Goal: Task Accomplishment & Management: Complete application form

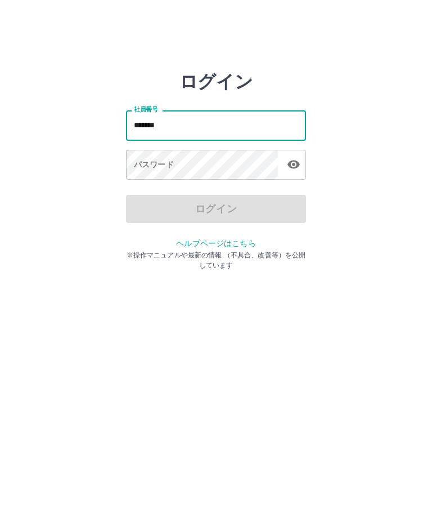
type input "*******"
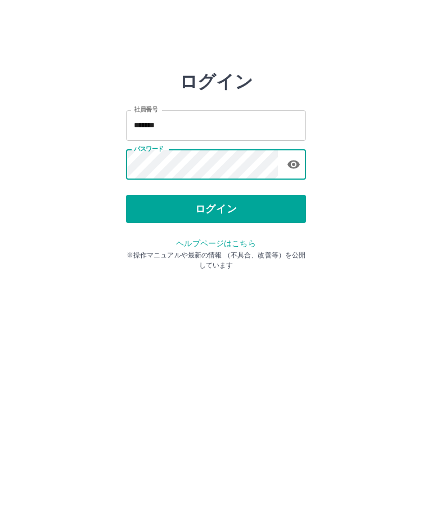
click at [213, 207] on button "ログイン" at bounding box center [216, 209] width 180 height 28
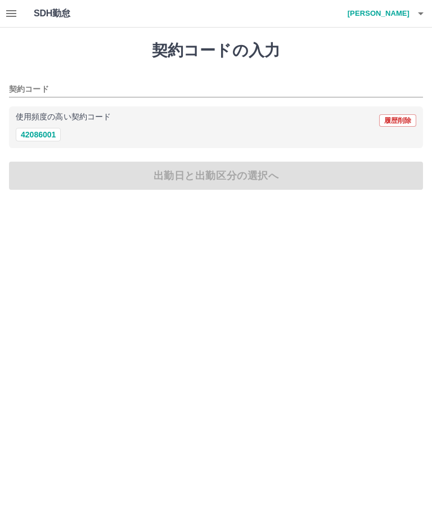
click at [50, 8] on h1 "SDH勤怠" at bounding box center [70, 13] width 73 height 27
click at [20, 16] on button "button" at bounding box center [11, 13] width 23 height 27
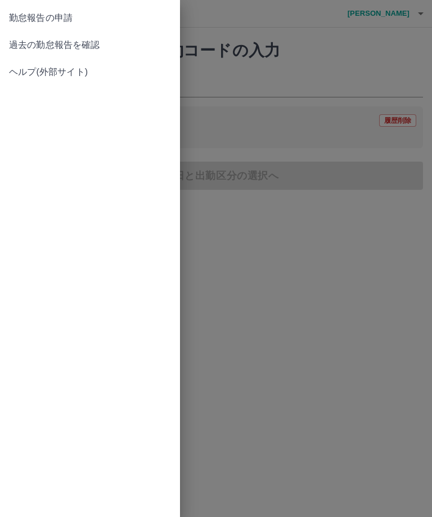
click at [76, 46] on span "過去の勤怠報告を確認" at bounding box center [90, 45] width 162 height 14
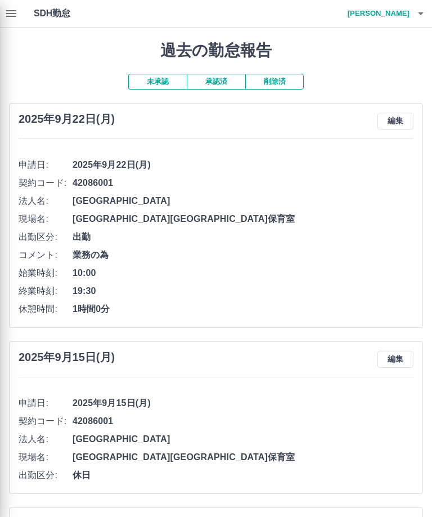
click at [10, 11] on div at bounding box center [216, 258] width 432 height 517
click at [6, 9] on div at bounding box center [216, 258] width 432 height 517
click at [15, 16] on div at bounding box center [216, 258] width 432 height 517
click at [16, 16] on div at bounding box center [216, 258] width 432 height 517
click at [49, 24] on div at bounding box center [216, 258] width 432 height 517
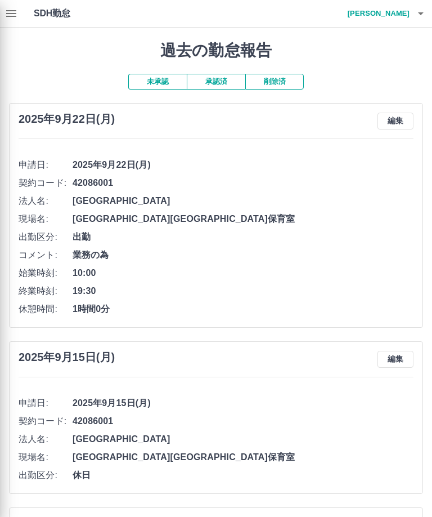
click at [398, 13] on div at bounding box center [216, 258] width 432 height 517
click at [389, 20] on div at bounding box center [216, 258] width 432 height 517
click at [388, 19] on div at bounding box center [216, 258] width 432 height 517
click at [12, 12] on div at bounding box center [216, 258] width 432 height 517
click at [55, 13] on div at bounding box center [216, 258] width 432 height 517
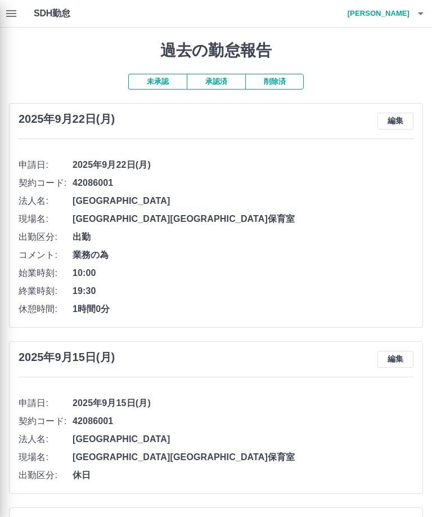
click at [54, 12] on div at bounding box center [216, 258] width 432 height 517
click at [396, 12] on div at bounding box center [216, 258] width 432 height 517
click at [413, 10] on div at bounding box center [216, 258] width 432 height 517
click at [418, 11] on div at bounding box center [216, 258] width 432 height 517
click at [418, 10] on div at bounding box center [216, 258] width 432 height 517
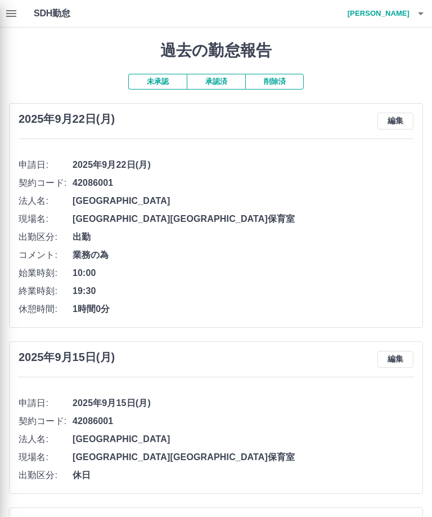
click at [399, 13] on div at bounding box center [216, 258] width 432 height 517
click at [421, 17] on div at bounding box center [216, 258] width 432 height 517
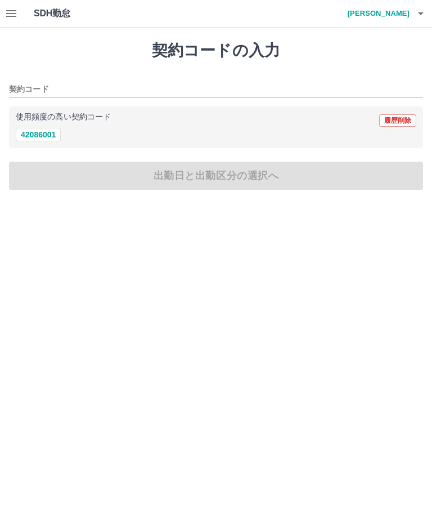
click at [43, 129] on button "42086001" at bounding box center [38, 135] width 45 height 14
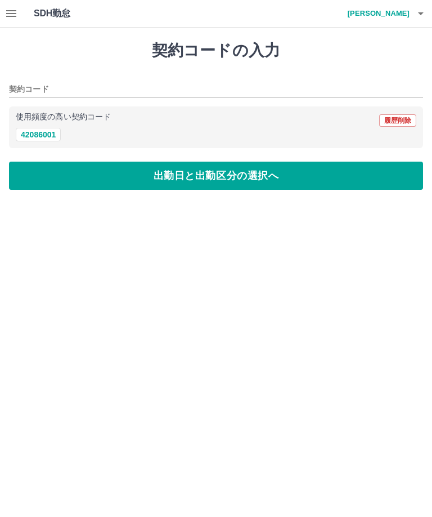
type input "********"
click at [211, 171] on button "出勤日と出勤区分の選択へ" at bounding box center [216, 176] width 414 height 28
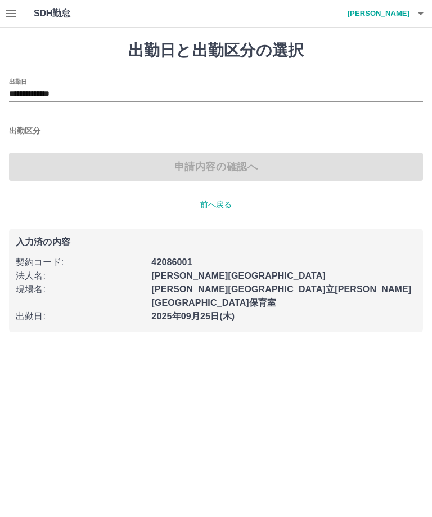
click at [51, 95] on input "**********" at bounding box center [216, 94] width 414 height 14
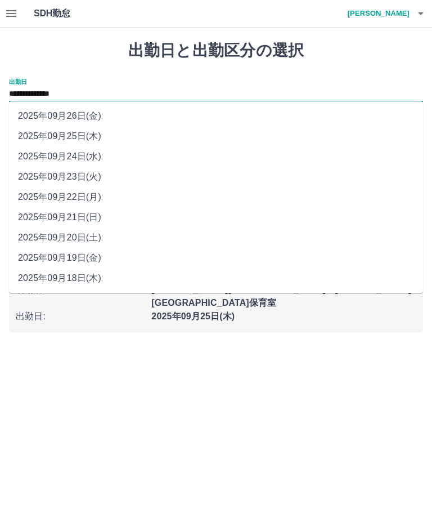
click at [56, 154] on li "2025年09月24日(水)" at bounding box center [216, 156] width 414 height 20
type input "**********"
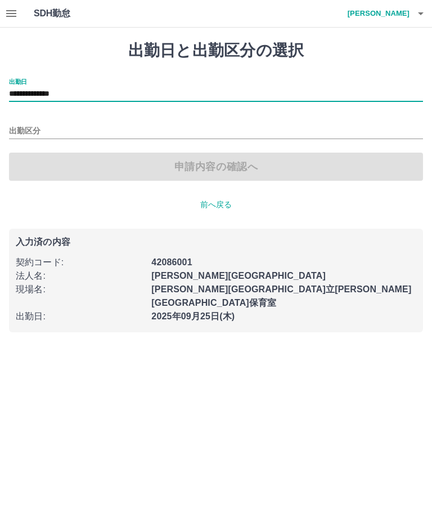
click at [29, 126] on input "出勤区分" at bounding box center [216, 131] width 414 height 14
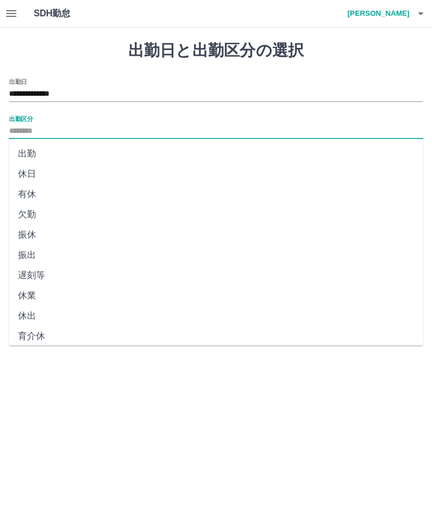
click at [26, 151] on li "出勤" at bounding box center [216, 154] width 414 height 20
type input "**"
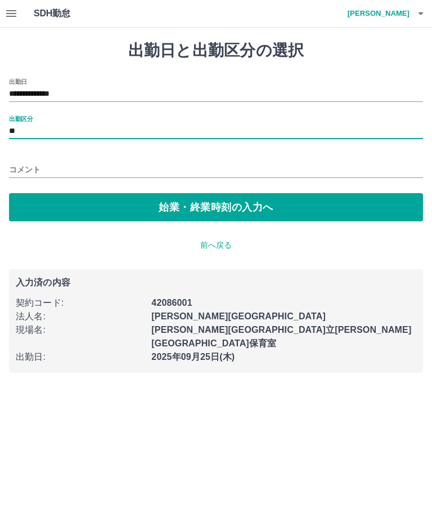
click at [179, 208] on button "始業・終業時刻の入力へ" at bounding box center [216, 207] width 414 height 28
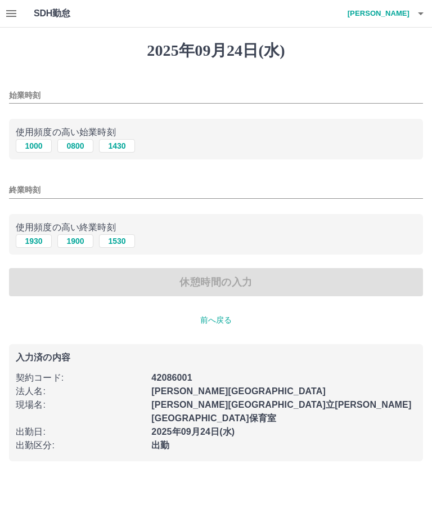
click at [29, 144] on button "1000" at bounding box center [34, 146] width 36 height 14
type input "****"
click at [37, 236] on button "1930" at bounding box center [34, 241] width 36 height 14
type input "****"
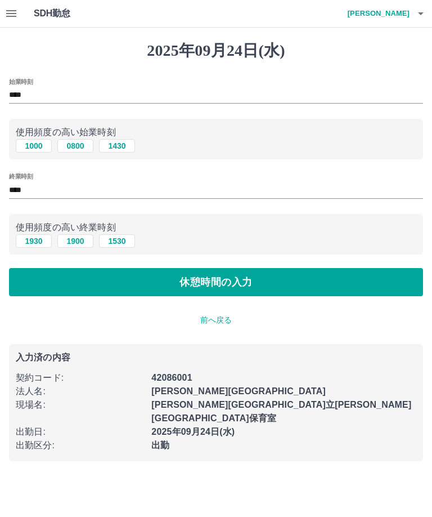
click at [183, 278] on button "休憩時間の入力" at bounding box center [216, 282] width 414 height 28
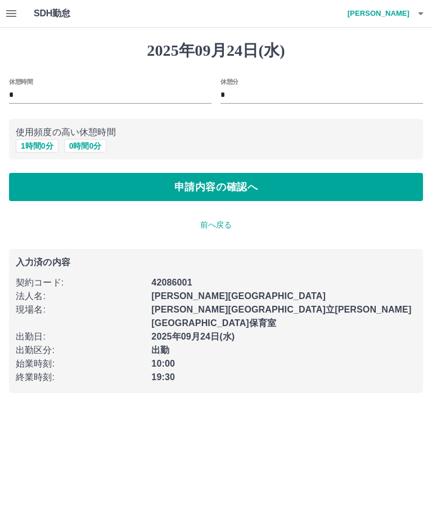
click at [28, 146] on button "1 時間 0 分" at bounding box center [37, 146] width 43 height 14
type input "*"
click at [108, 186] on button "申請内容の確認へ" at bounding box center [216, 187] width 414 height 28
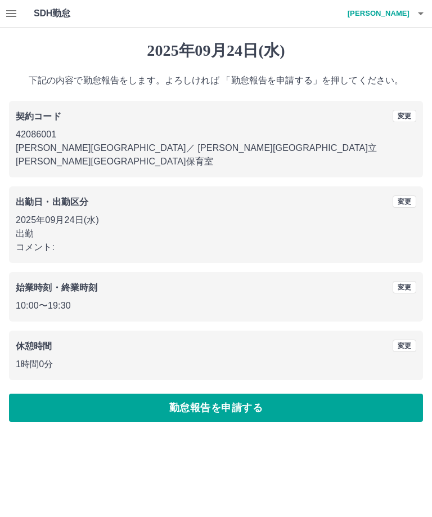
click at [232, 394] on button "勤怠報告を申請する" at bounding box center [216, 408] width 414 height 28
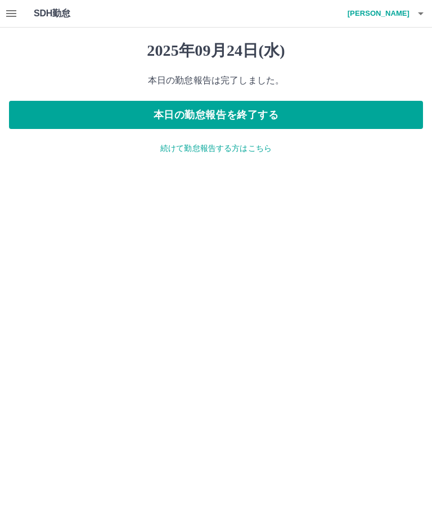
click at [393, 12] on h4 "[PERSON_NAME]" at bounding box center [376, 13] width 68 height 27
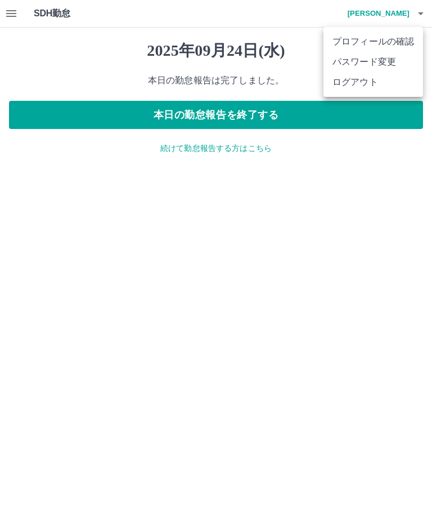
click at [349, 87] on li "ログアウト" at bounding box center [374, 82] width 100 height 20
